Goal: Task Accomplishment & Management: Manage account settings

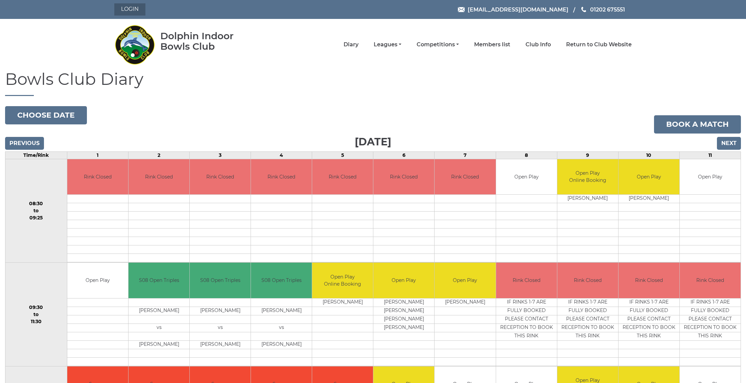
click at [126, 10] on link "Login" at bounding box center [129, 9] width 31 height 12
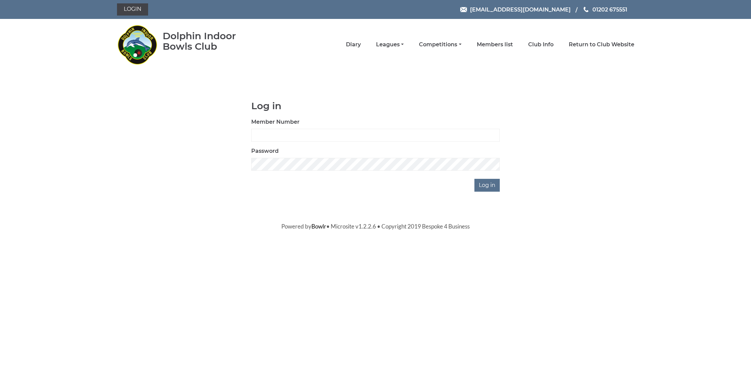
drag, startPoint x: 168, startPoint y: 369, endPoint x: 171, endPoint y: 380, distance: 11.3
click at [171, 231] on html "Login reception@dolphinibc.com 01202 675551 Diary" at bounding box center [375, 115] width 751 height 231
click at [268, 138] on input "Member Number" at bounding box center [375, 135] width 248 height 13
type input "3655"
click at [488, 185] on input "Log in" at bounding box center [486, 185] width 25 height 13
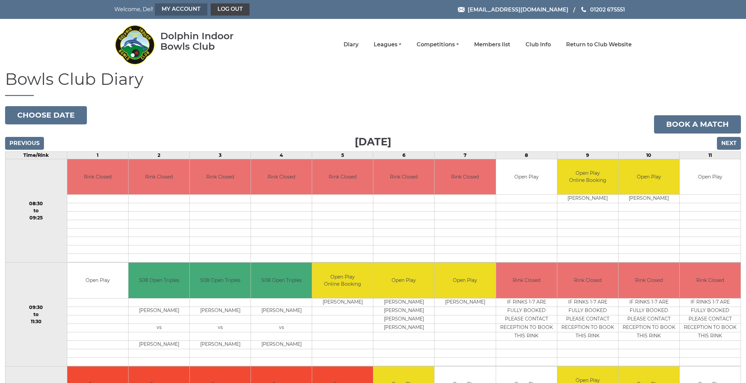
click at [163, 13] on link "My Account" at bounding box center [181, 9] width 52 height 12
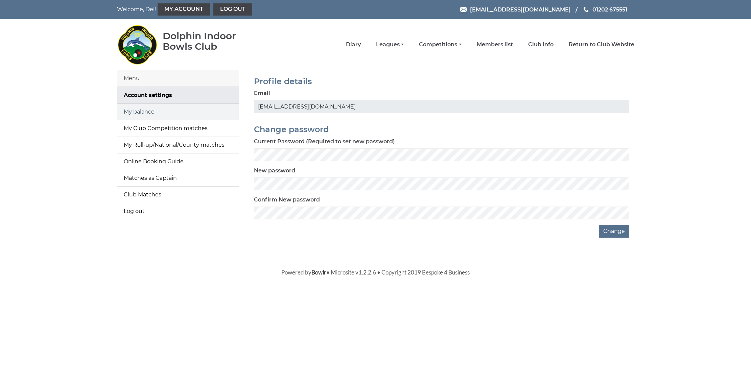
click at [144, 111] on link "My balance" at bounding box center [178, 112] width 122 height 16
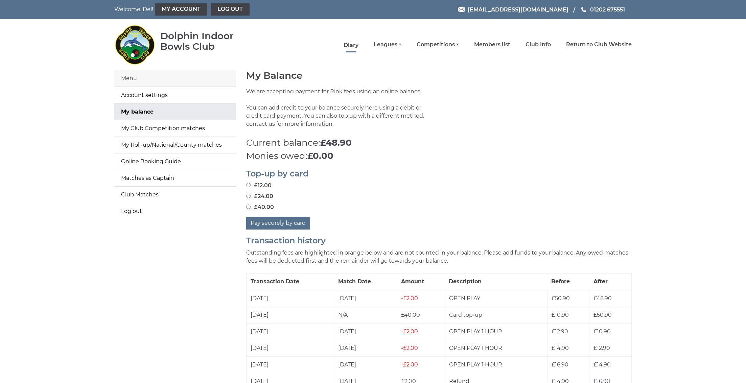
click at [358, 45] on link "Diary" at bounding box center [350, 45] width 15 height 7
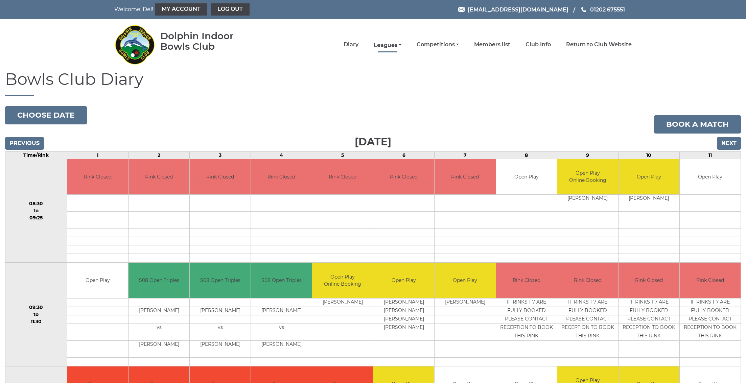
click at [401, 47] on link "Leagues" at bounding box center [387, 45] width 28 height 7
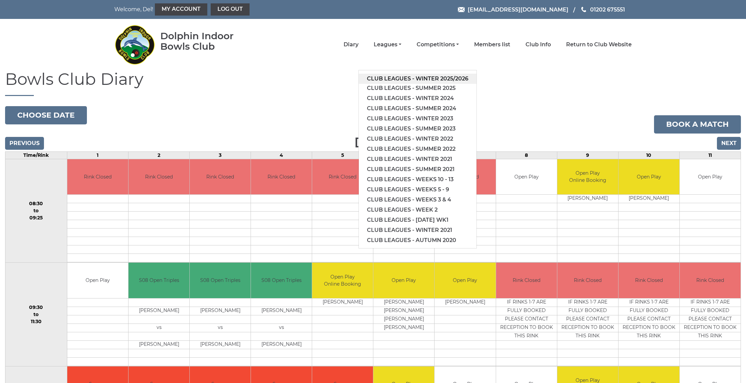
click at [416, 77] on link "Club leagues - Winter 2025/2026" at bounding box center [418, 79] width 118 height 10
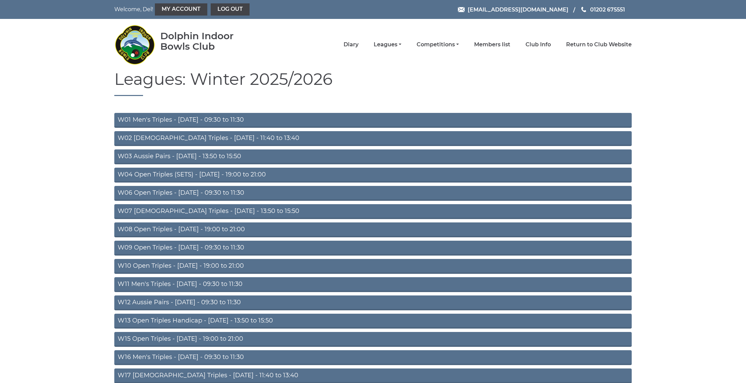
click at [375, 46] on li "Leagues Club leagues - Winter 2025/2026 Club leagues - Summer 2025 Club leagues…" at bounding box center [379, 45] width 43 height 14
click at [358, 47] on link "Diary" at bounding box center [350, 45] width 15 height 7
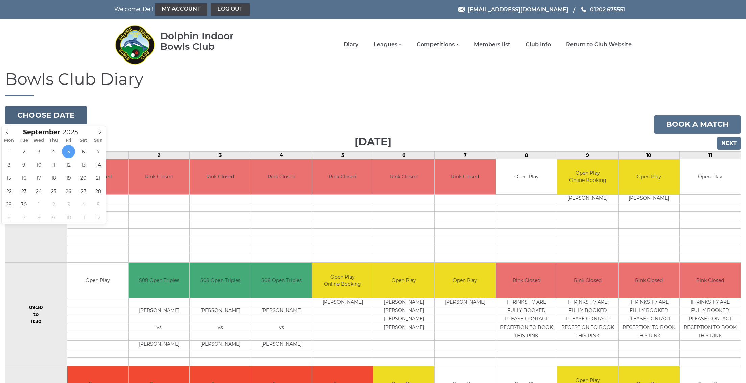
click at [55, 111] on button "Choose date" at bounding box center [46, 115] width 82 height 18
type input "[DATE]"
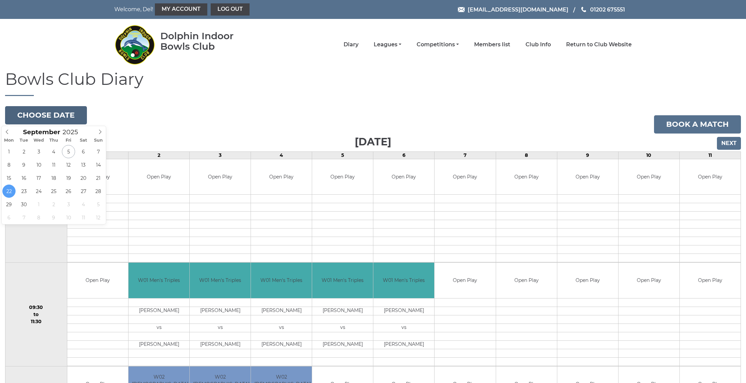
click at [47, 118] on button "Choose date" at bounding box center [46, 115] width 82 height 18
type input "2025-09-15"
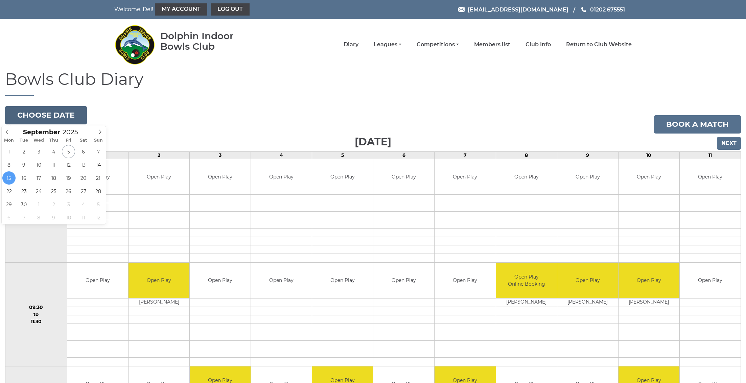
click at [61, 109] on button "Choose date" at bounding box center [46, 115] width 82 height 18
type input "[DATE]"
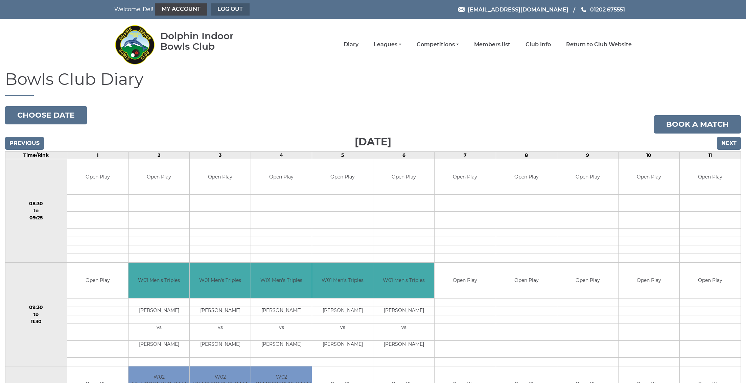
click at [217, 8] on link "Log out" at bounding box center [230, 9] width 39 height 12
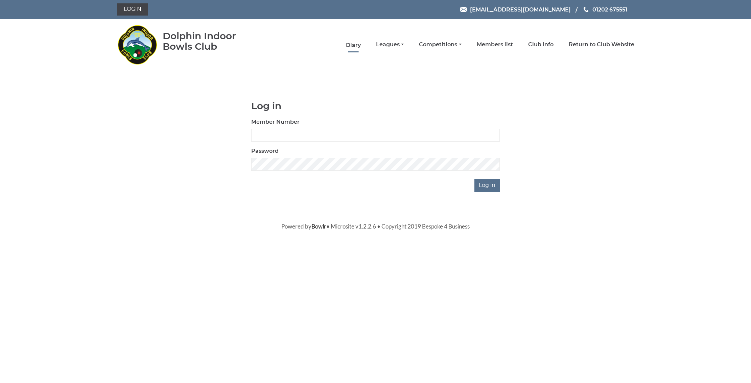
click at [361, 45] on link "Diary" at bounding box center [353, 45] width 15 height 7
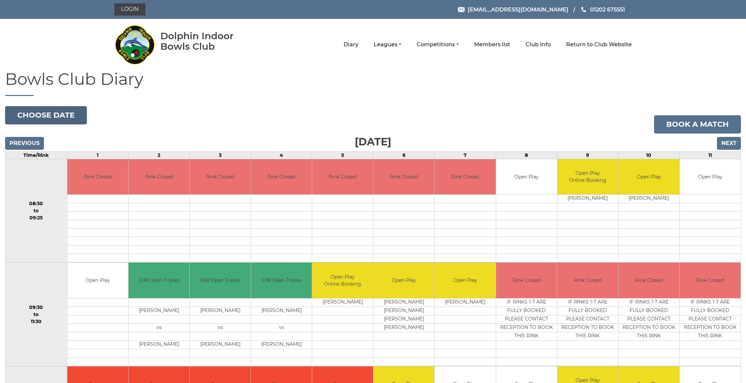
click at [34, 108] on button "Choose date" at bounding box center [46, 115] width 82 height 18
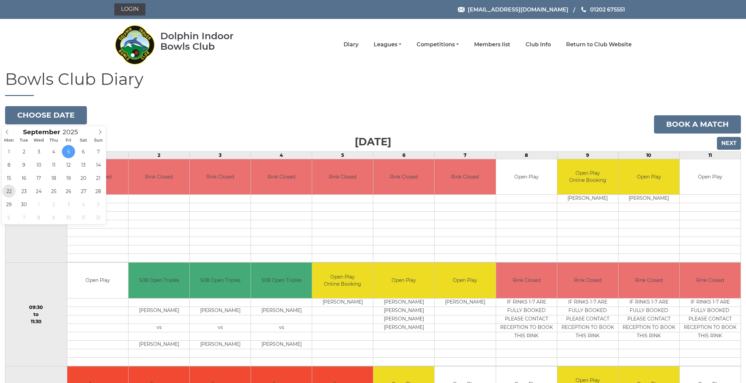
type input "[DATE]"
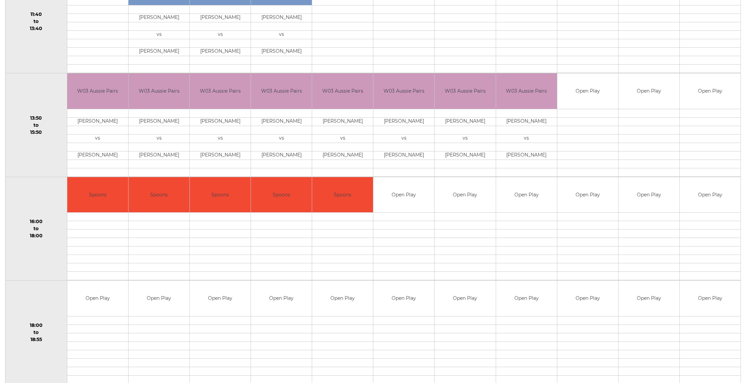
scroll to position [520, 0]
